Goal: Check status: Check status

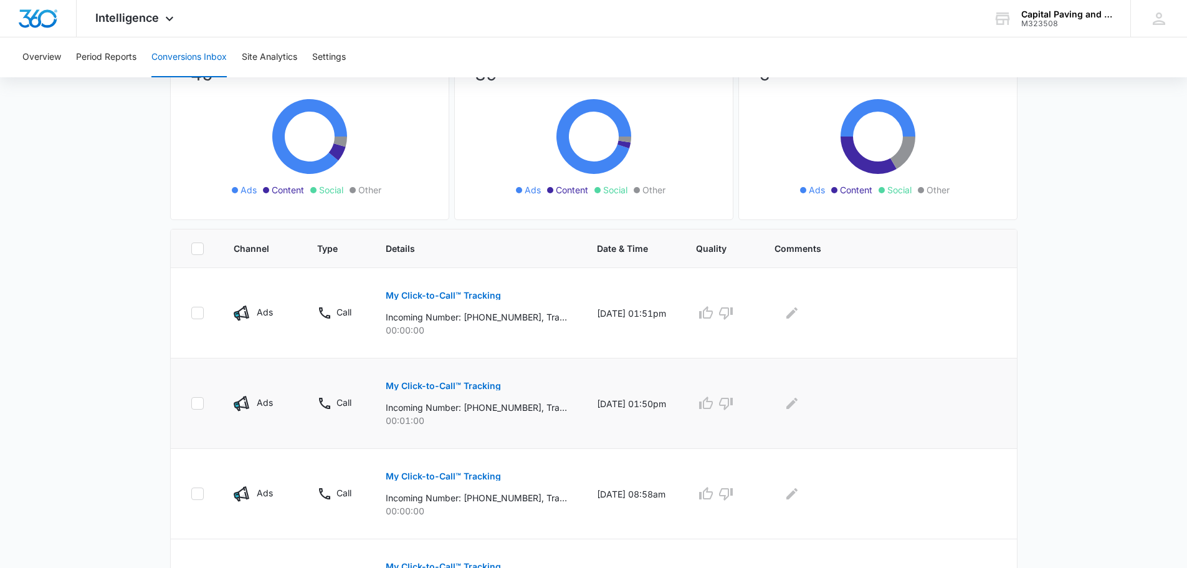
scroll to position [187, 0]
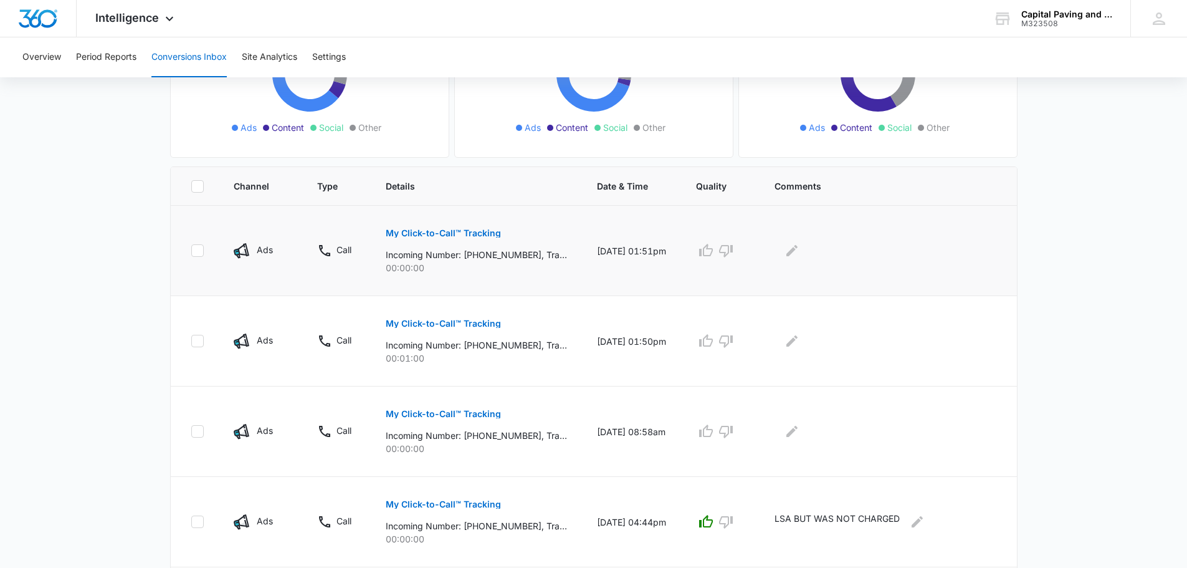
click at [476, 234] on p "My Click-to-Call™ Tracking" at bounding box center [443, 233] width 115 height 9
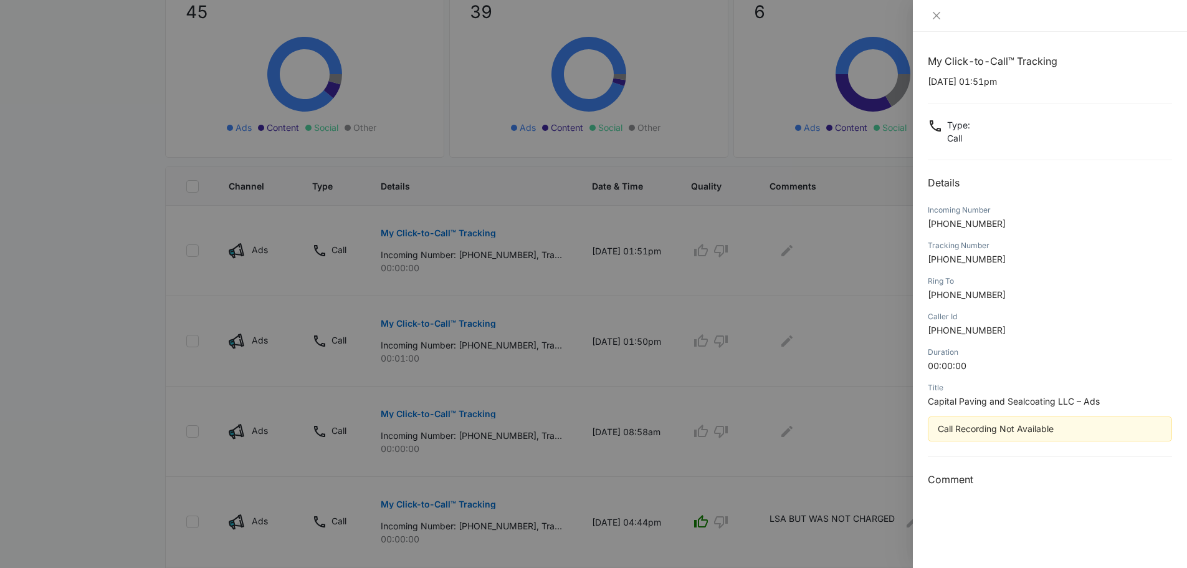
click at [477, 321] on div at bounding box center [593, 284] width 1187 height 568
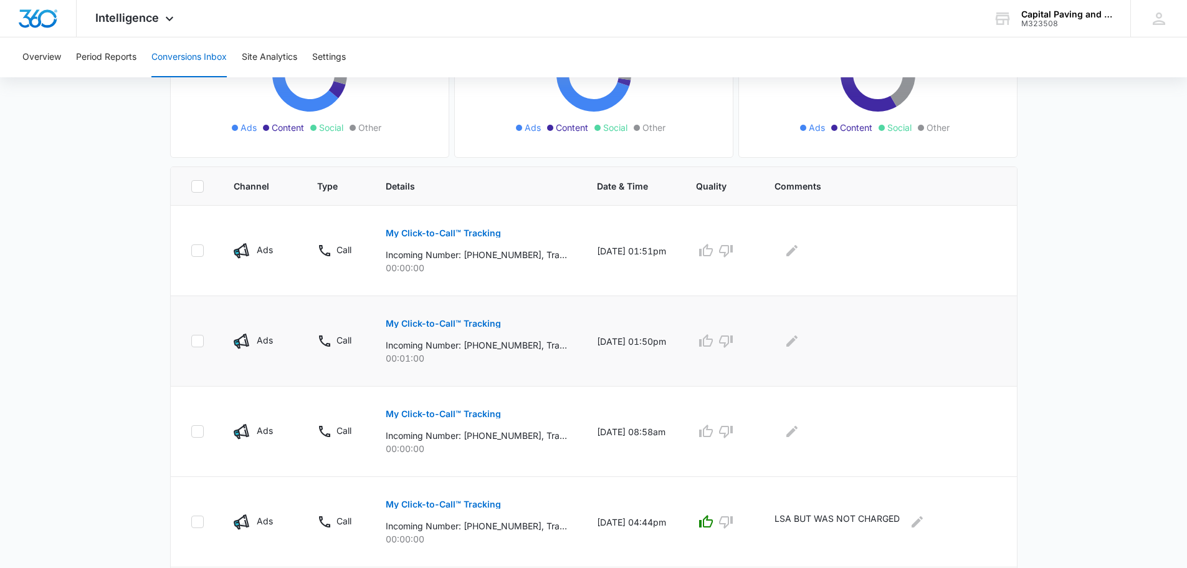
click at [477, 325] on p "My Click-to-Call™ Tracking" at bounding box center [443, 323] width 115 height 9
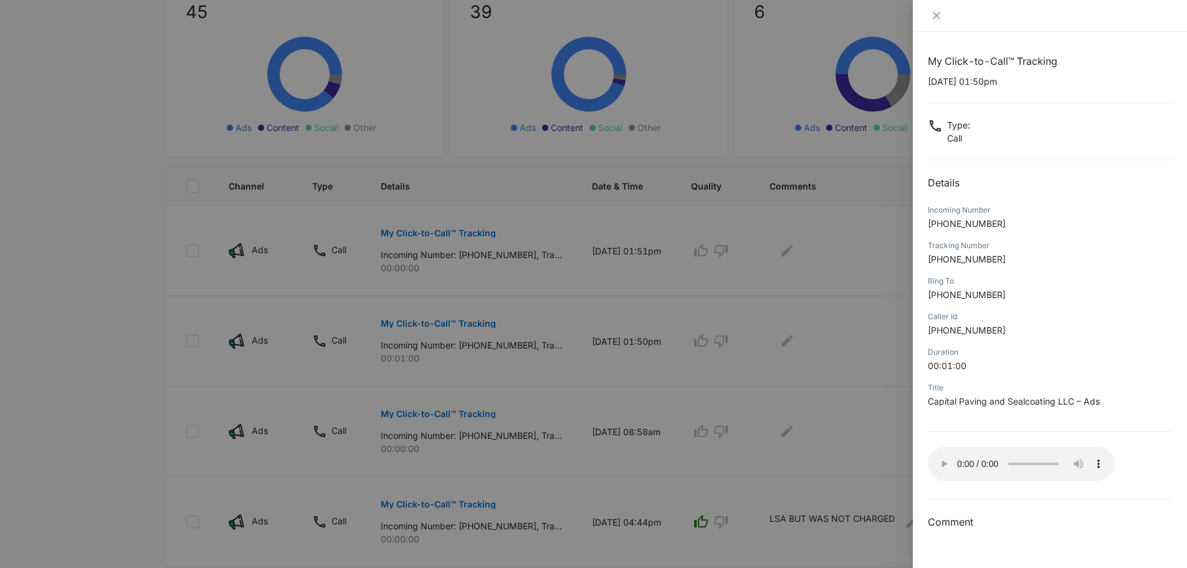
click at [991, 494] on div "My Click-to-Call™ Tracking [DATE] 01:50pm Type : Call Details Incoming Number […" at bounding box center [1050, 292] width 244 height 476
click at [887, 229] on div at bounding box center [593, 284] width 1187 height 568
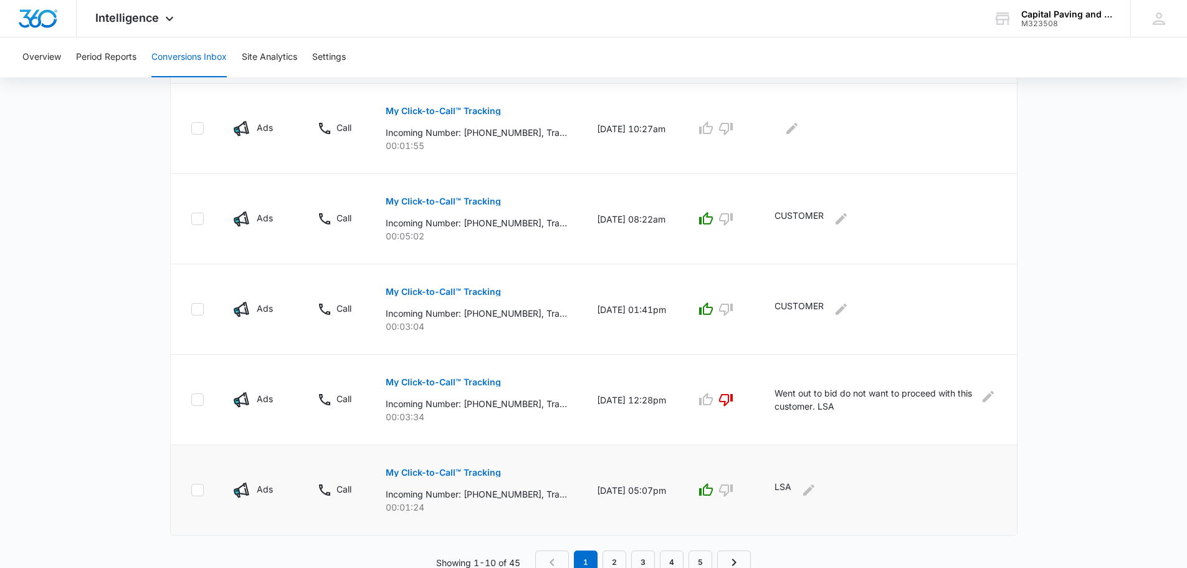
scroll to position [767, 0]
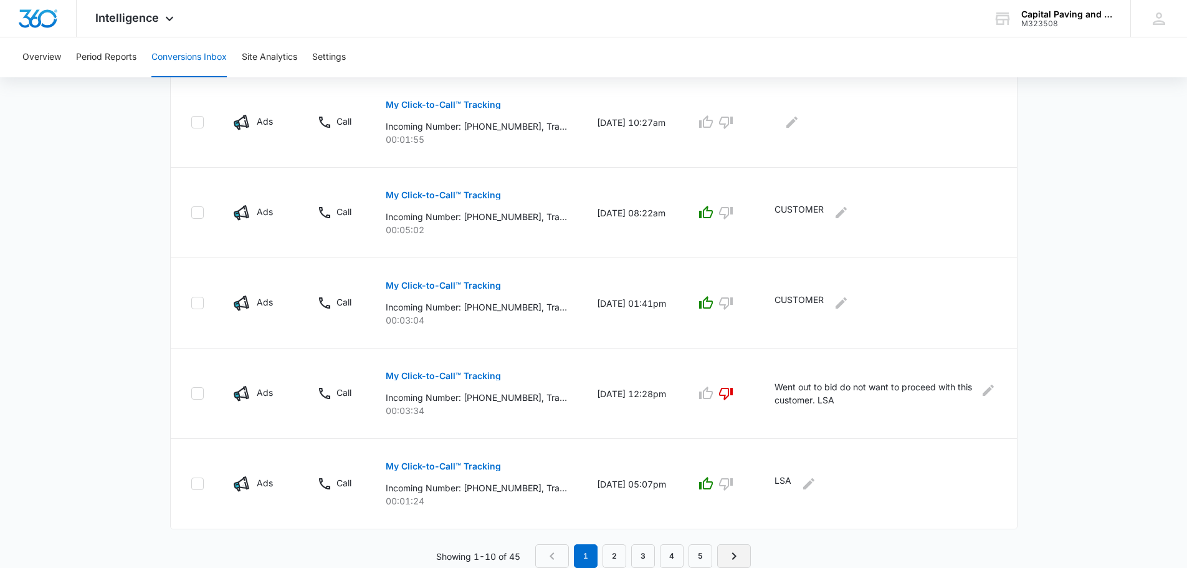
click at [730, 553] on icon "Next Page" at bounding box center [734, 555] width 15 height 15
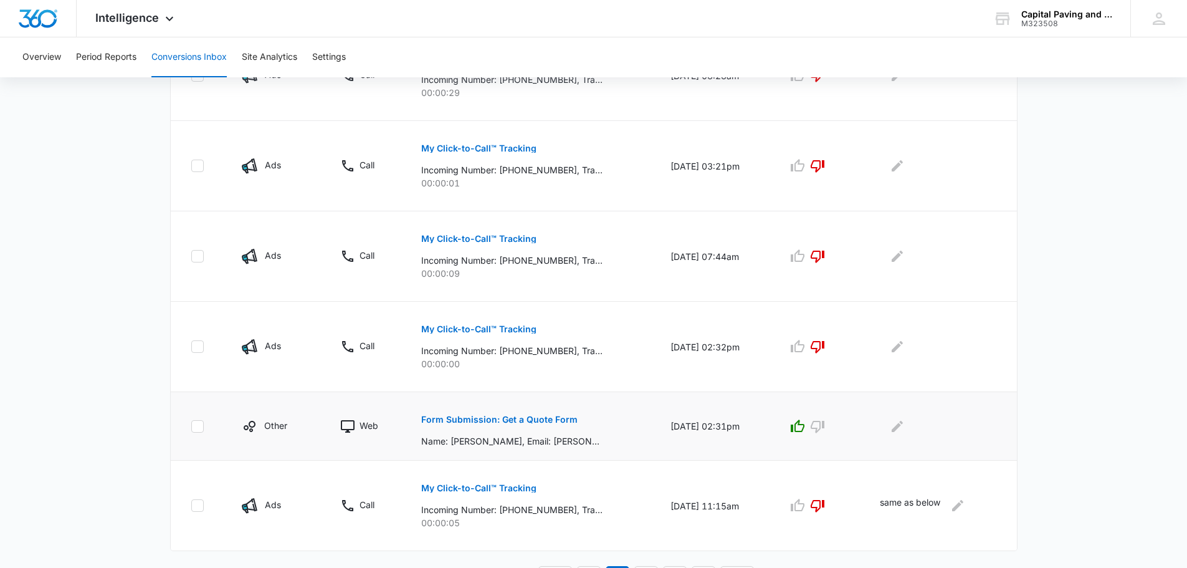
scroll to position [745, 0]
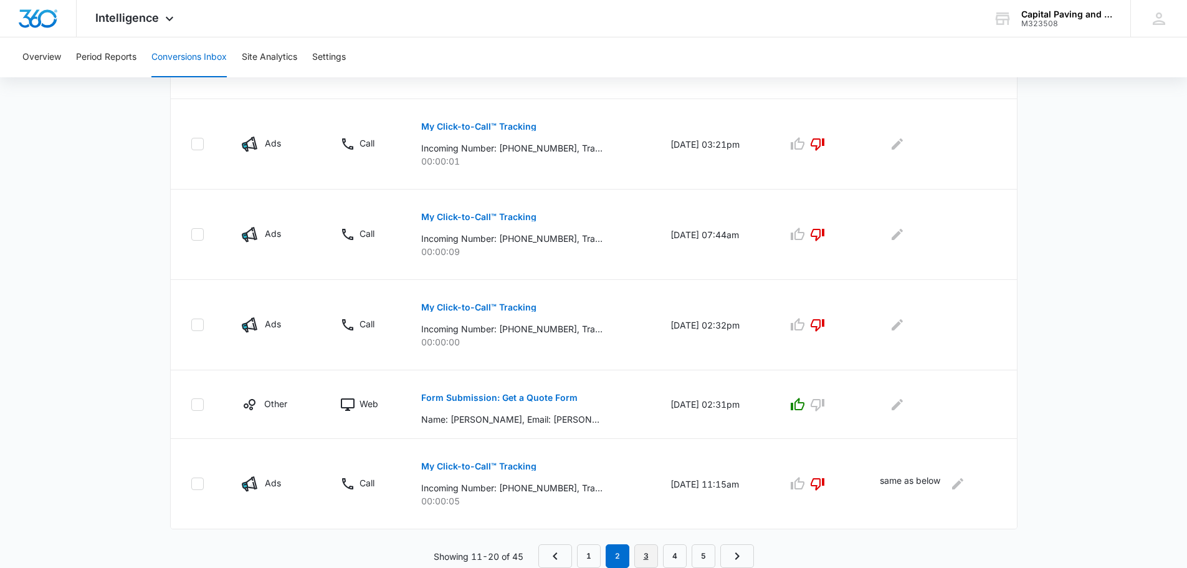
click at [653, 553] on link "3" at bounding box center [646, 556] width 24 height 24
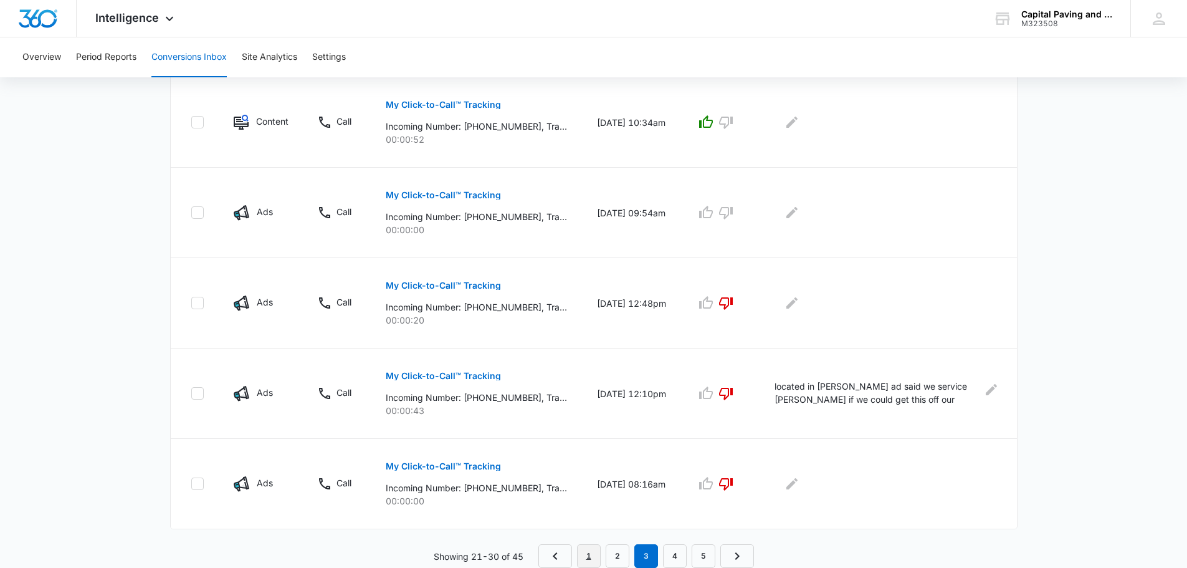
click at [586, 551] on link "1" at bounding box center [589, 556] width 24 height 24
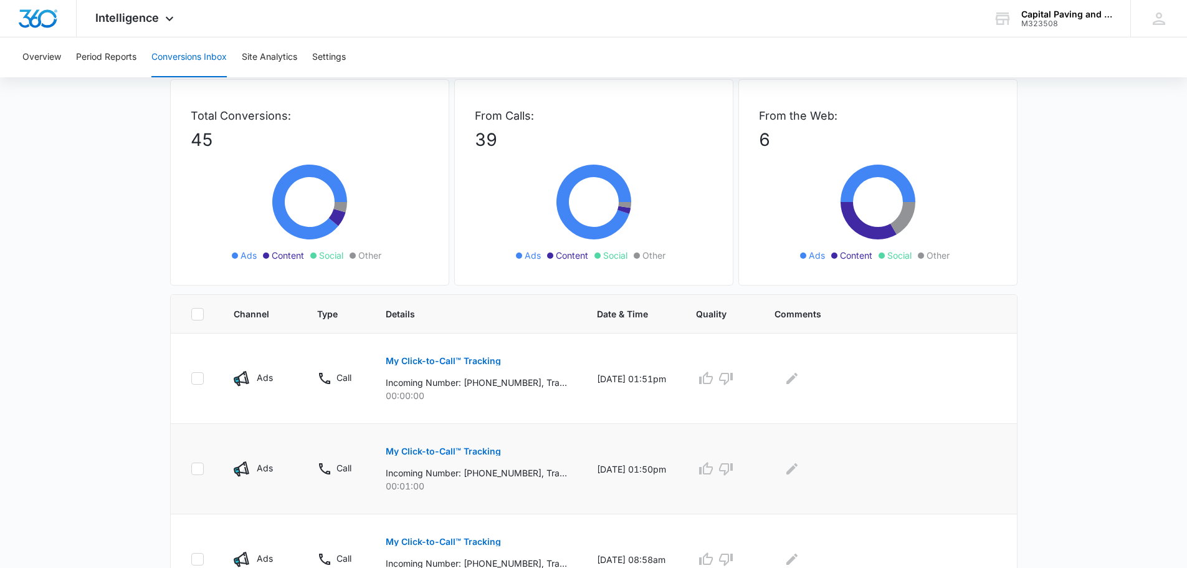
scroll to position [0, 0]
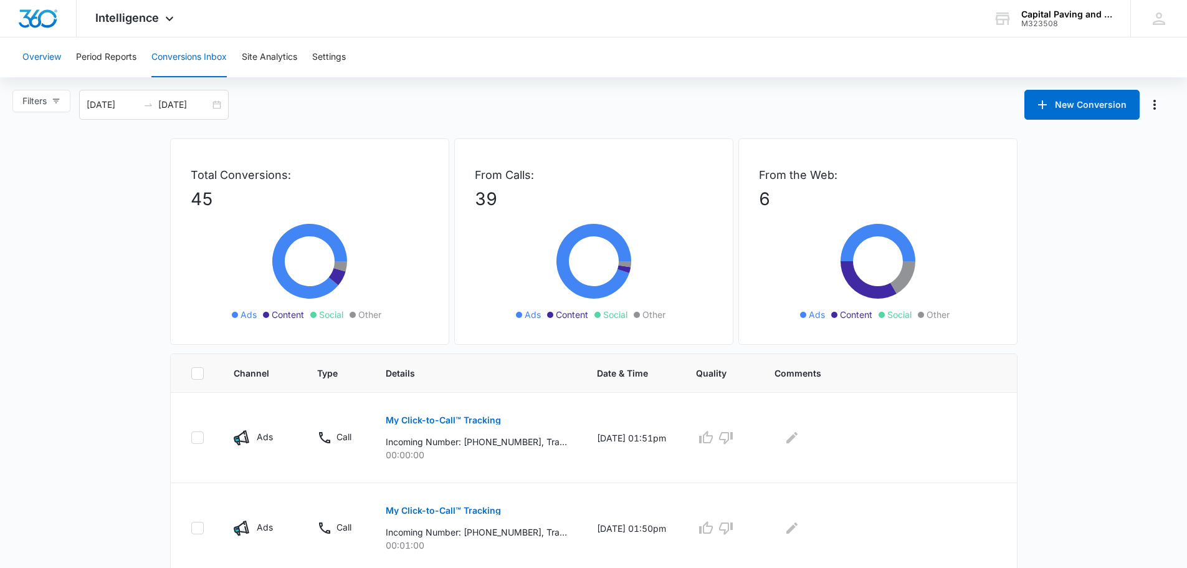
drag, startPoint x: 57, startPoint y: 60, endPoint x: 55, endPoint y: 54, distance: 6.4
click at [55, 55] on button "Overview" at bounding box center [41, 57] width 39 height 40
